Goal: Task Accomplishment & Management: Manage account settings

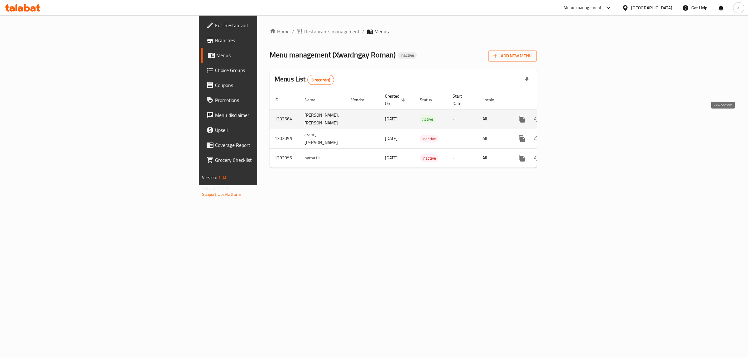
click at [571, 122] on icon "enhanced table" at bounding box center [566, 118] width 7 height 7
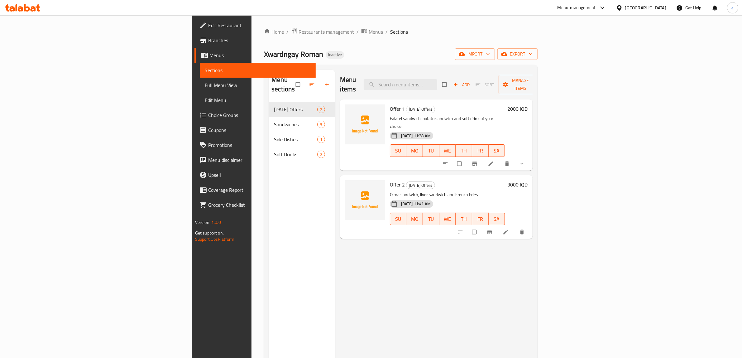
click at [369, 33] on span "Menus" at bounding box center [376, 31] width 14 height 7
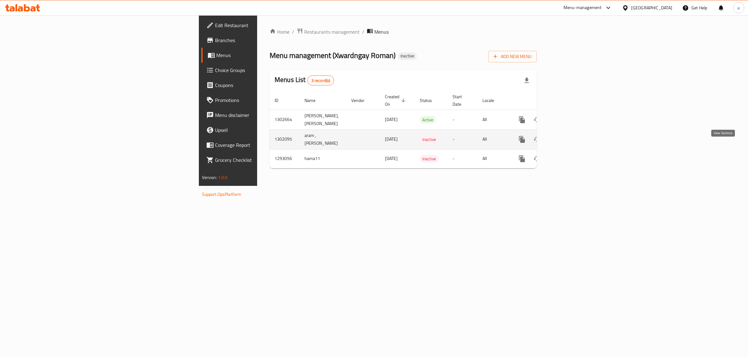
click at [571, 143] on icon "enhanced table" at bounding box center [566, 139] width 7 height 7
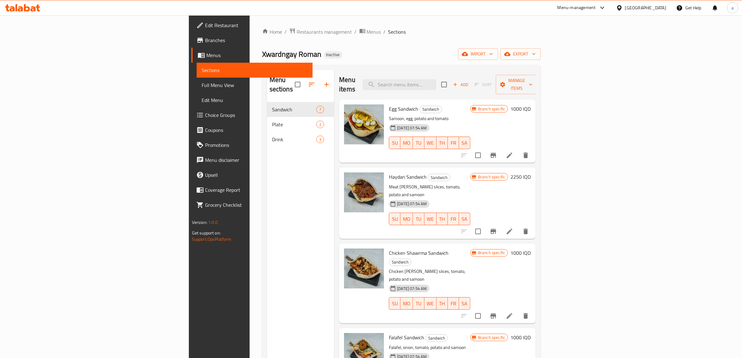
click at [513, 151] on icon at bounding box center [509, 154] width 7 height 7
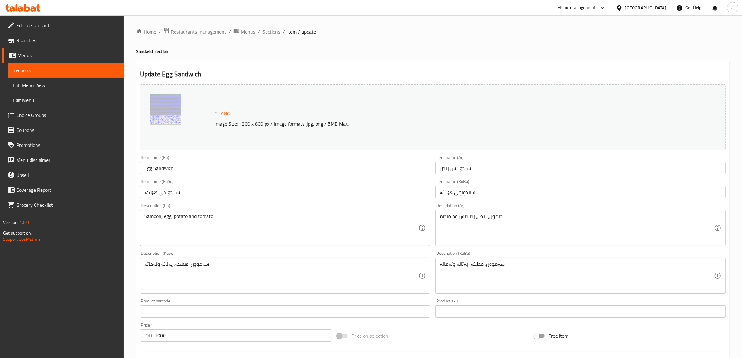
click at [273, 32] on span "Sections" at bounding box center [271, 31] width 18 height 7
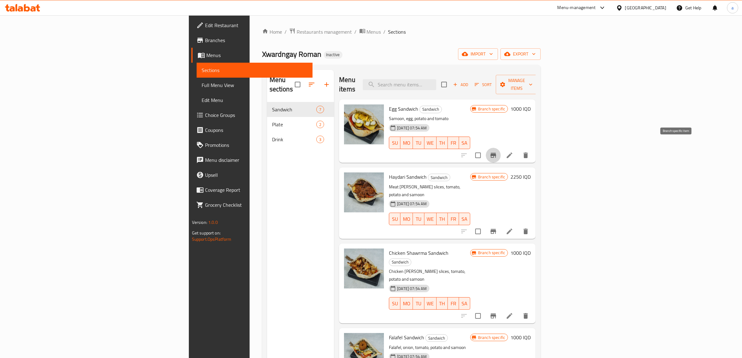
click at [496, 153] on icon "Branch-specific-item" at bounding box center [494, 155] width 6 height 5
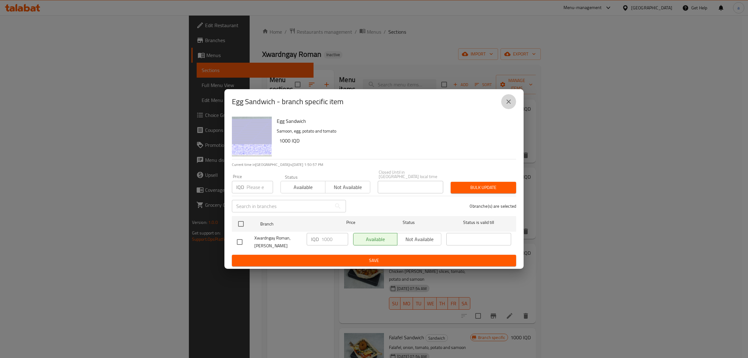
click at [507, 104] on icon "close" at bounding box center [508, 101] width 7 height 7
